Goal: Task Accomplishment & Management: Complete application form

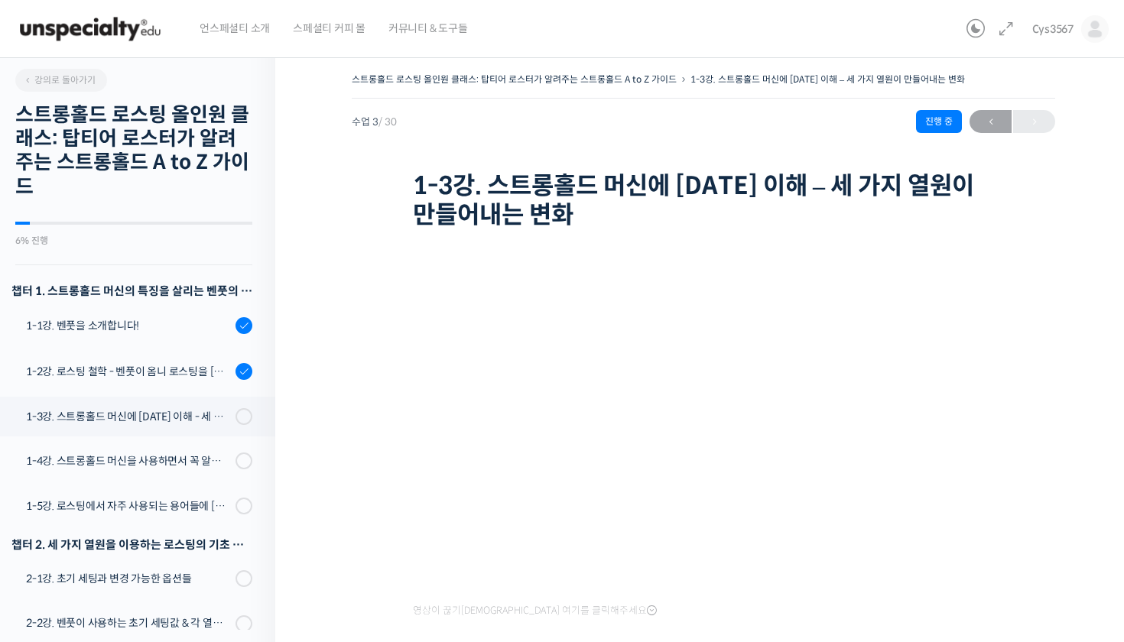
scroll to position [161, 0]
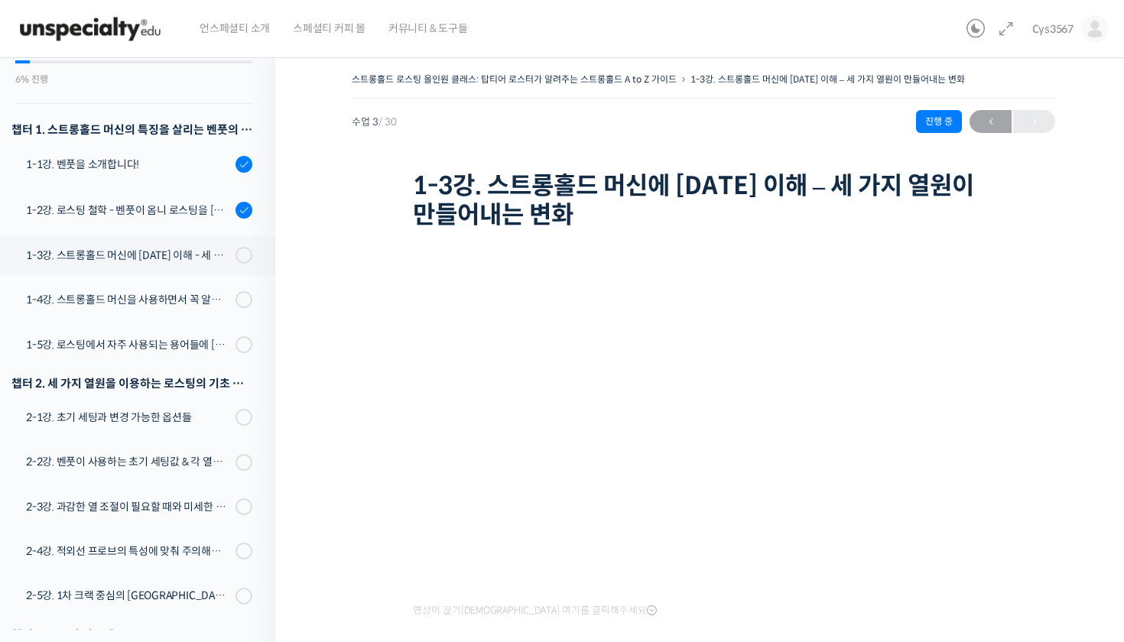
click at [1058, 572] on div "스트롱홀드 로스팅 올인원 클래스: 탑티어 로스터가 알려주는 스트롱홀드 A to Z 가이드 1-3강. 스트롱홀드 머신에 [DATE] 이해 – 세…" at bounding box center [703, 466] width 856 height 840
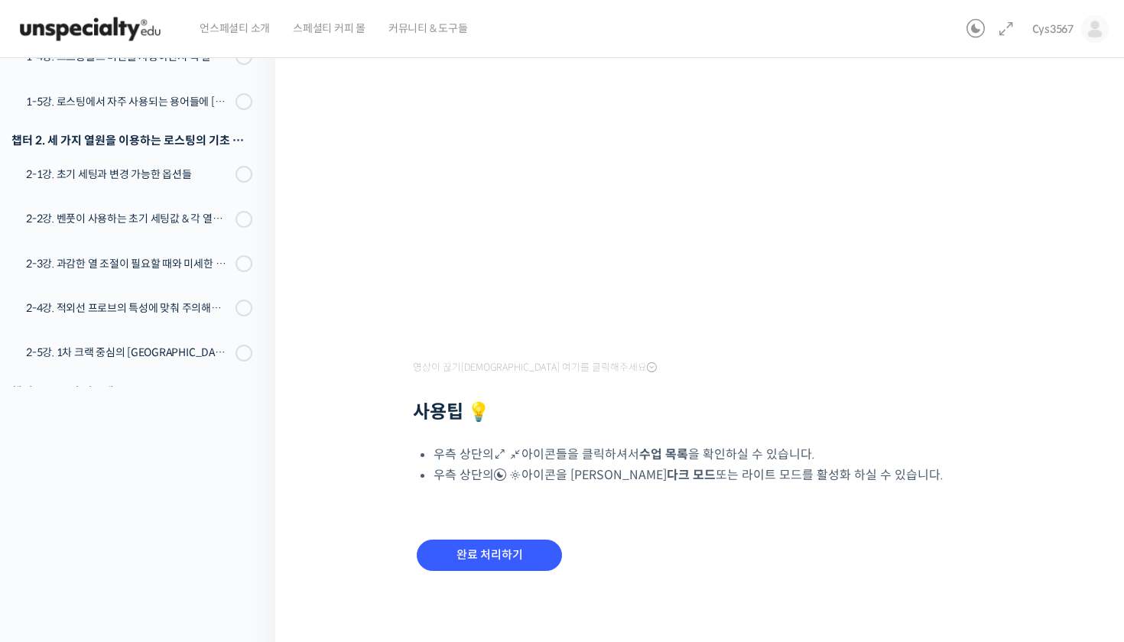
scroll to position [242, 0]
click at [528, 546] on input "완료 처리하기" at bounding box center [489, 556] width 145 height 31
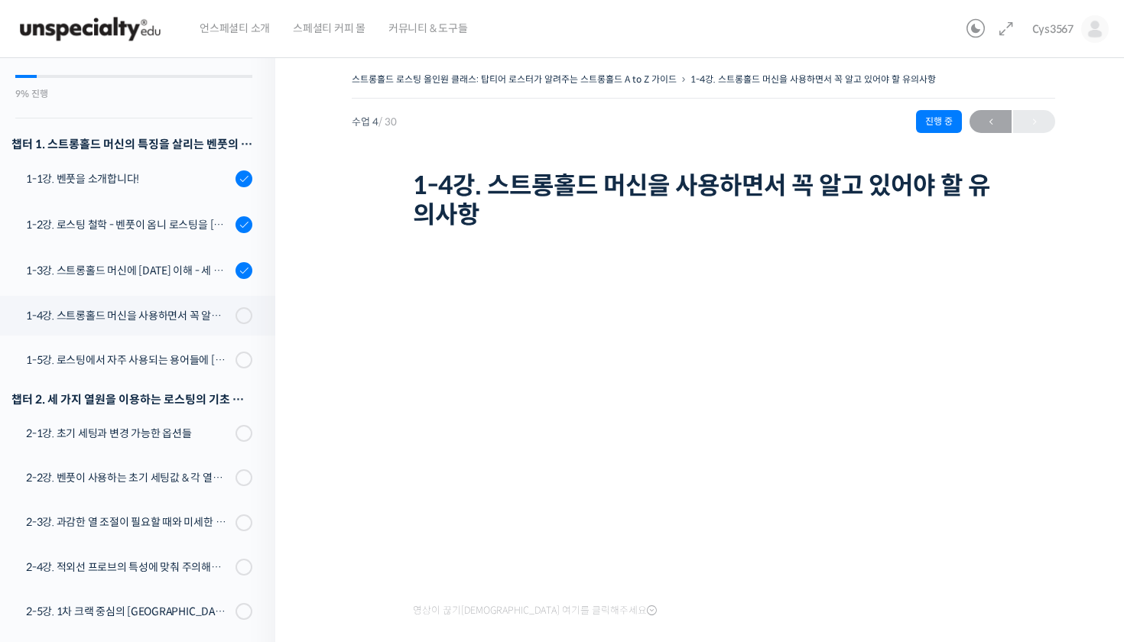
scroll to position [118, 0]
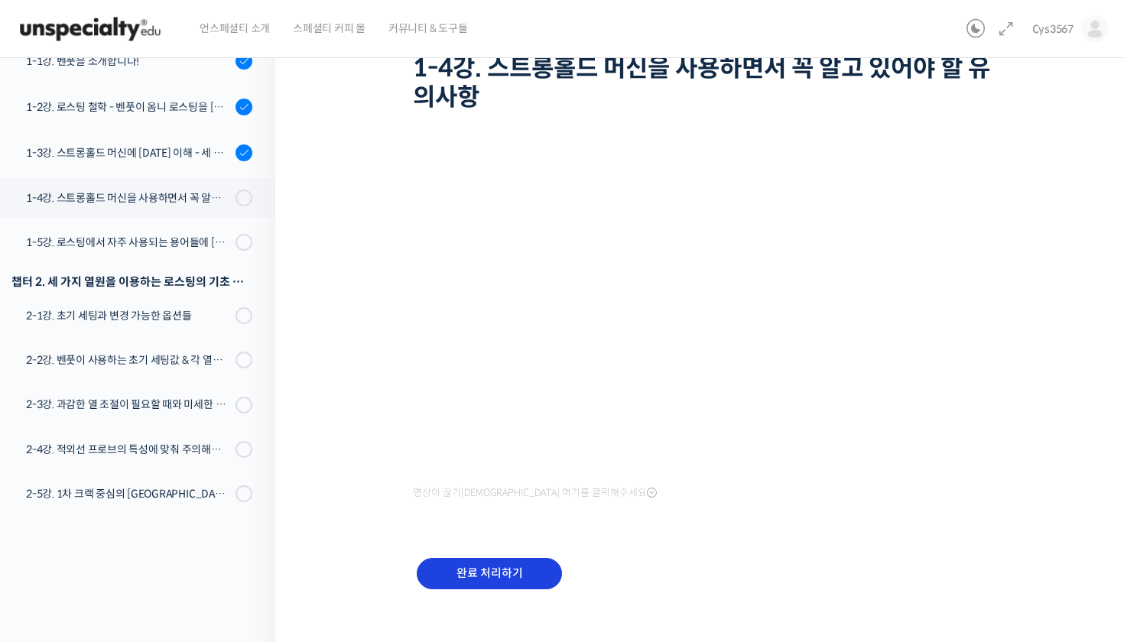
click at [470, 564] on input "완료 처리하기" at bounding box center [489, 573] width 145 height 31
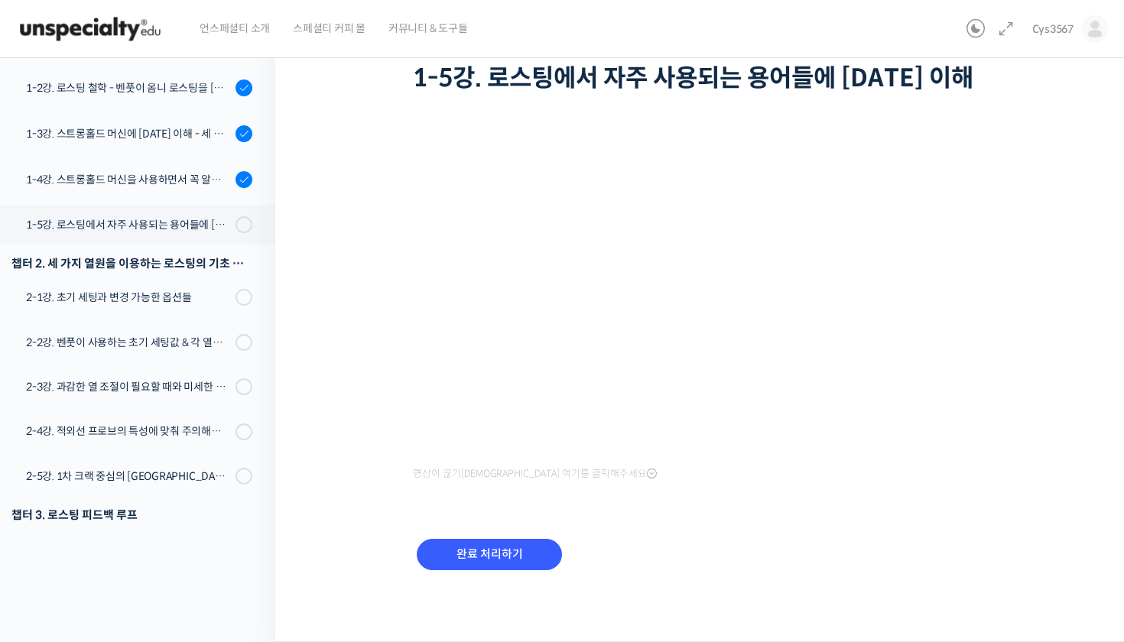
scroll to position [107, 0]
click at [504, 546] on input "완료 처리하기" at bounding box center [489, 555] width 145 height 31
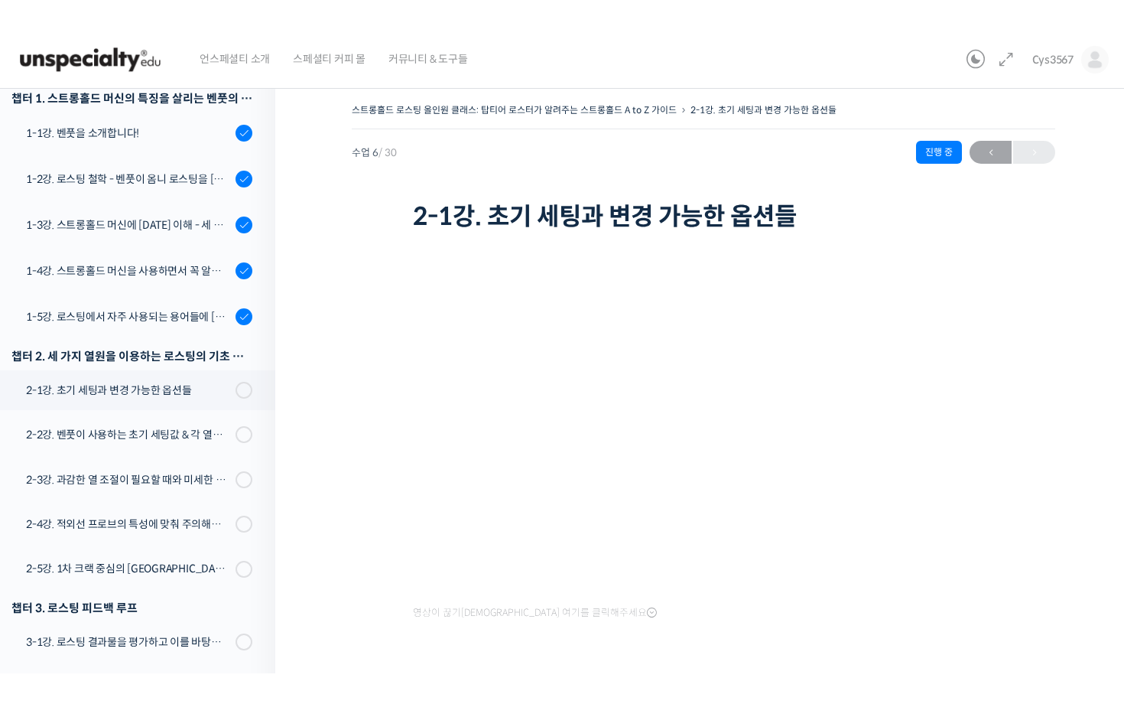
scroll to position [3, 0]
